Goal: Task Accomplishment & Management: Understand process/instructions

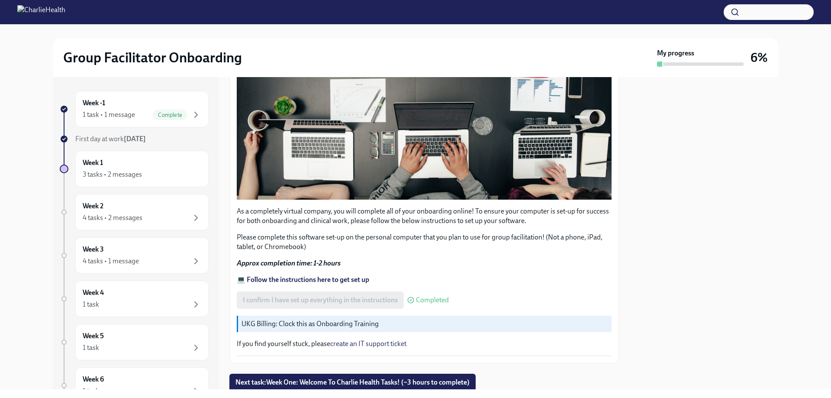
scroll to position [242, 0]
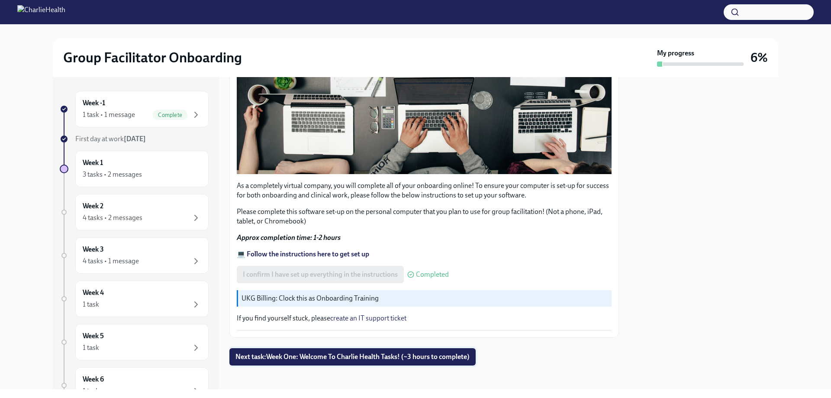
click at [389, 352] on span "Next task : Week One: Welcome To Charlie Health Tasks! (~3 hours to complete)" at bounding box center [353, 356] width 234 height 9
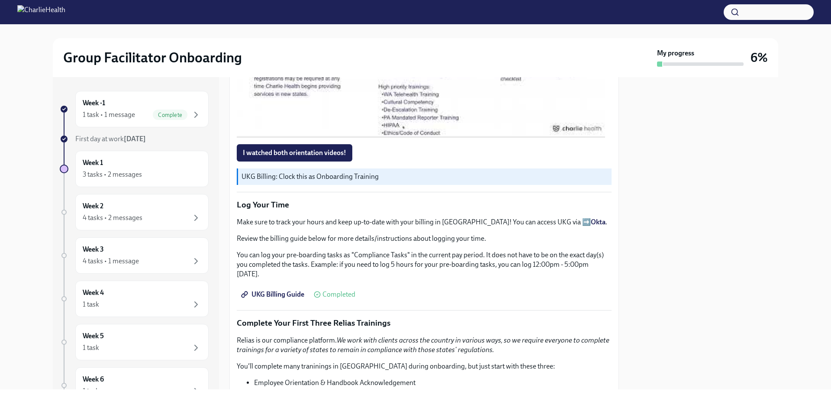
scroll to position [838, 0]
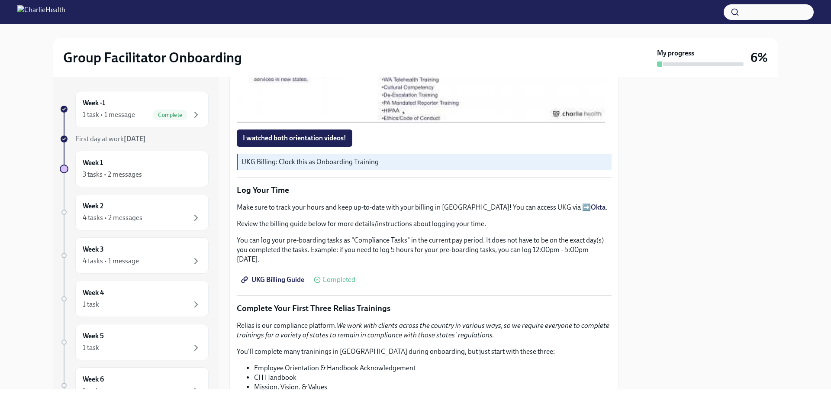
click at [265, 276] on span "UKG Billing Guide" at bounding box center [273, 279] width 61 height 9
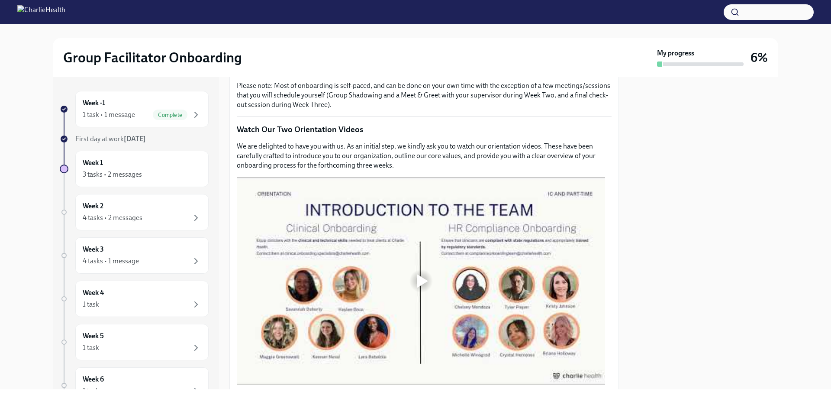
scroll to position [405, 0]
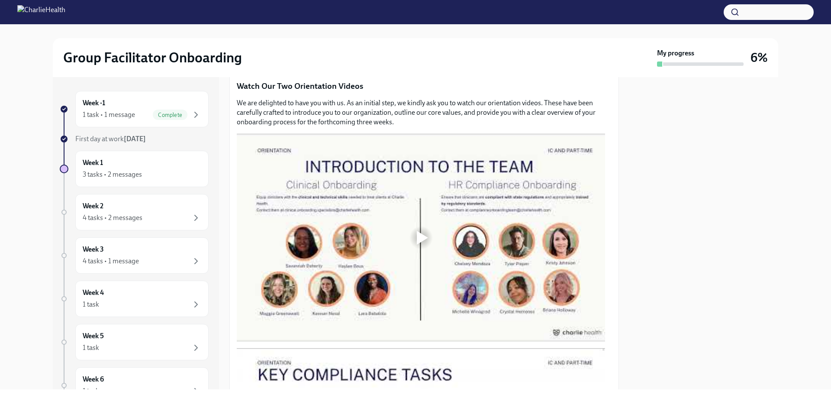
click at [433, 231] on div at bounding box center [421, 238] width 28 height 28
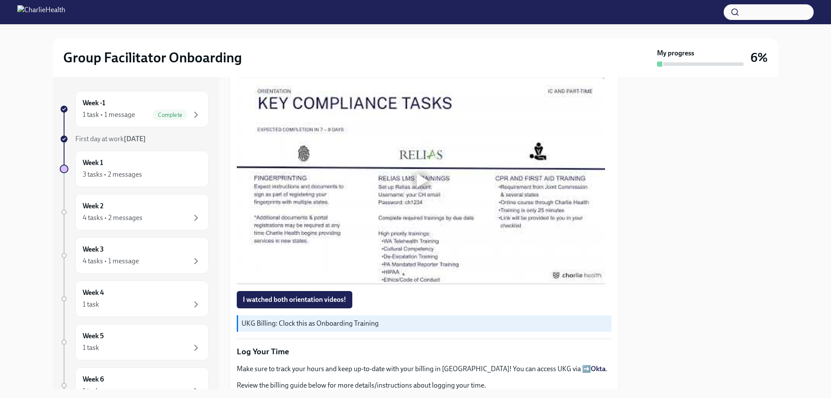
scroll to position [693, 0]
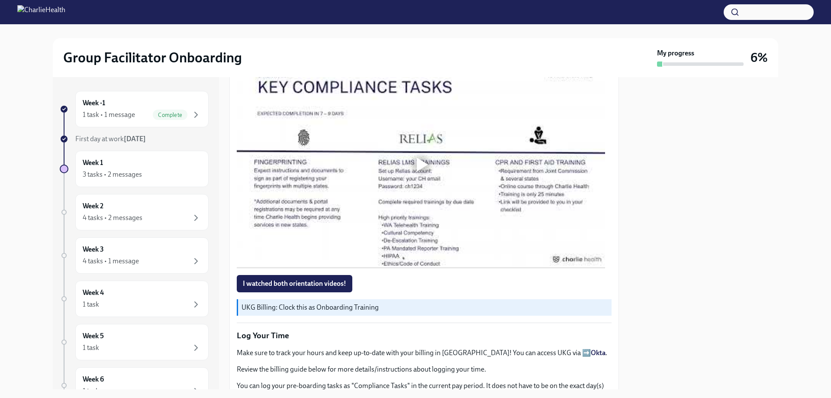
click at [420, 188] on div at bounding box center [421, 164] width 368 height 207
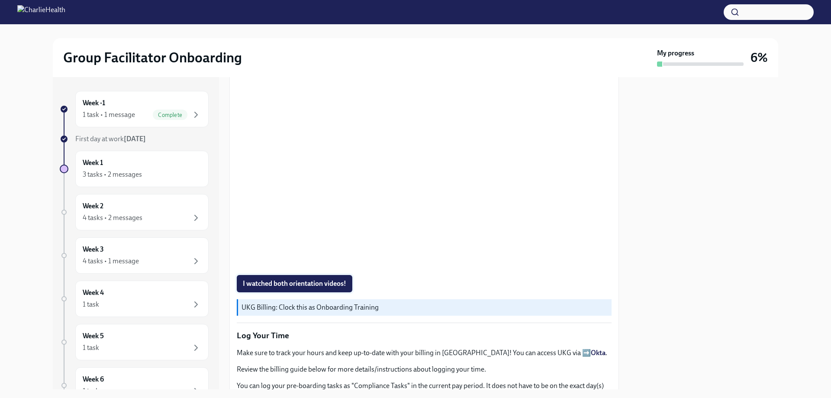
click at [268, 279] on span "I watched both orientation videos!" at bounding box center [294, 283] width 103 height 9
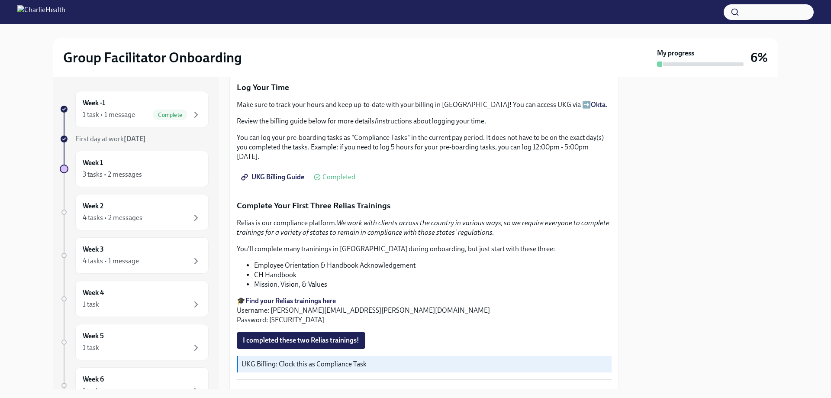
scroll to position [900, 0]
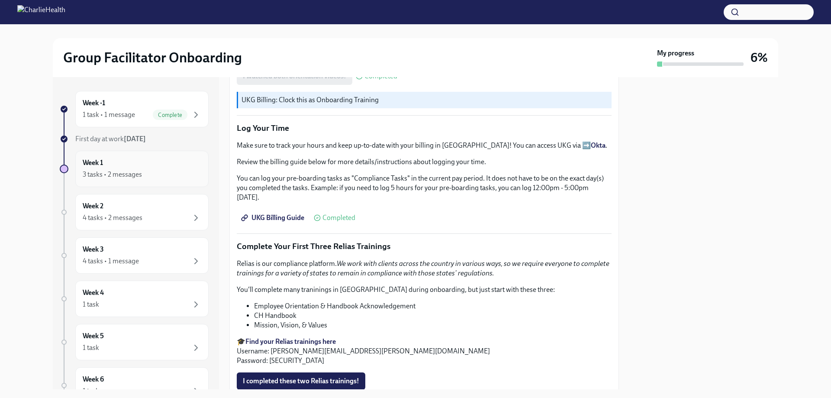
click at [132, 171] on div "3 tasks • 2 messages" at bounding box center [112, 175] width 59 height 10
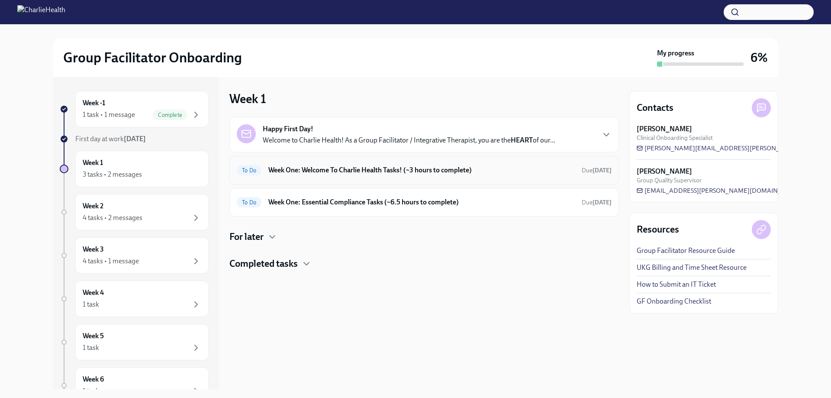
click at [304, 167] on h6 "Week One: Welcome To Charlie Health Tasks! (~3 hours to complete)" at bounding box center [421, 170] width 307 height 10
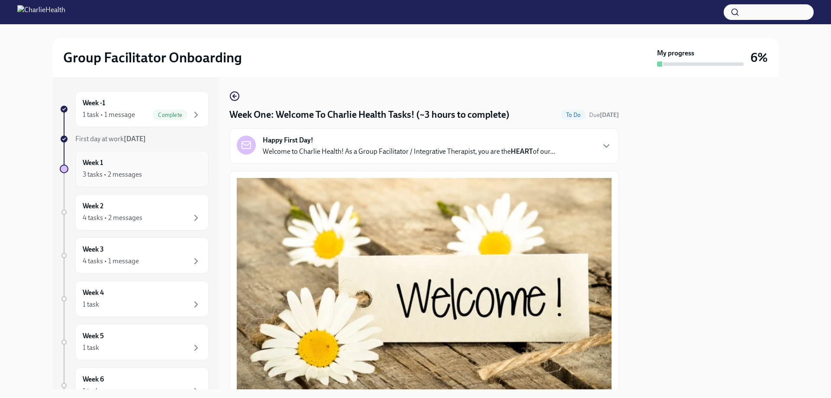
click at [117, 172] on div "3 tasks • 2 messages" at bounding box center [112, 175] width 59 height 10
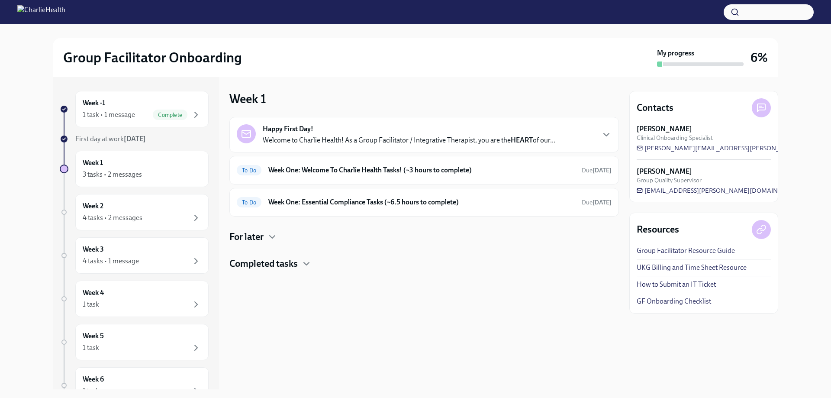
click at [304, 139] on p "Welcome to Charlie Health! As a Group Facilitator / Integrative Therapist, you …" at bounding box center [409, 141] width 293 height 10
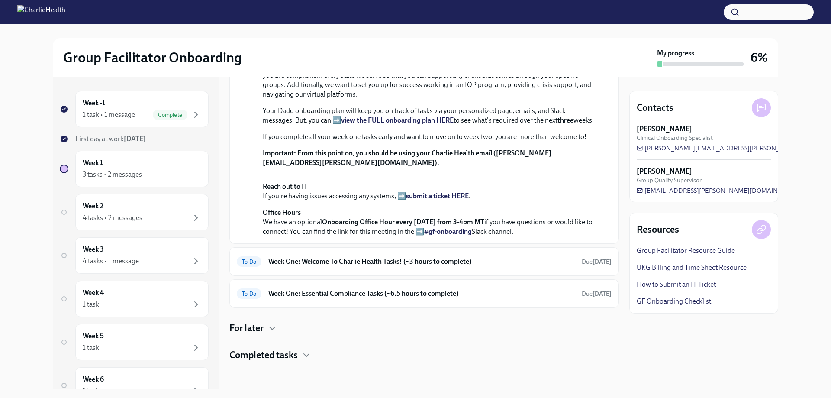
scroll to position [291, 0]
click at [342, 262] on h6 "Week One: Welcome To Charlie Health Tasks! (~3 hours to complete)" at bounding box center [421, 262] width 307 height 10
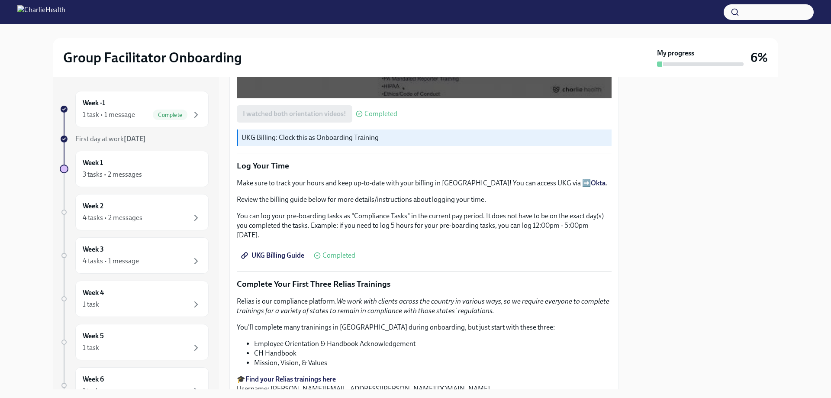
scroll to position [866, 0]
